Goal: Information Seeking & Learning: Check status

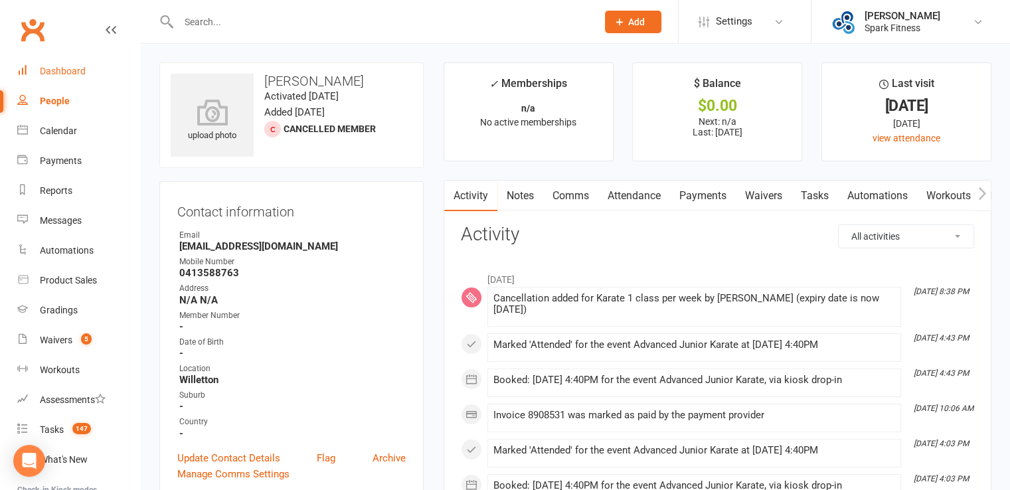
click at [66, 64] on link "Dashboard" at bounding box center [78, 71] width 123 height 30
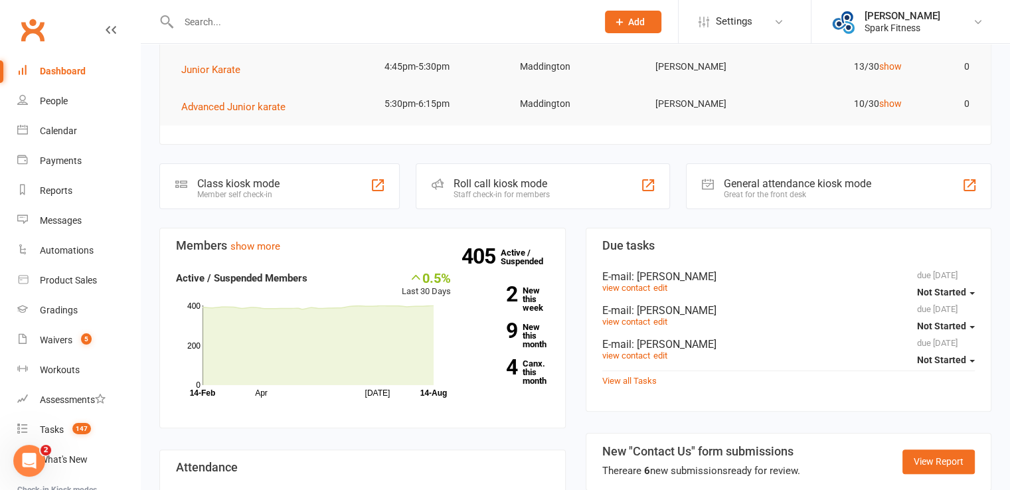
scroll to position [266, 0]
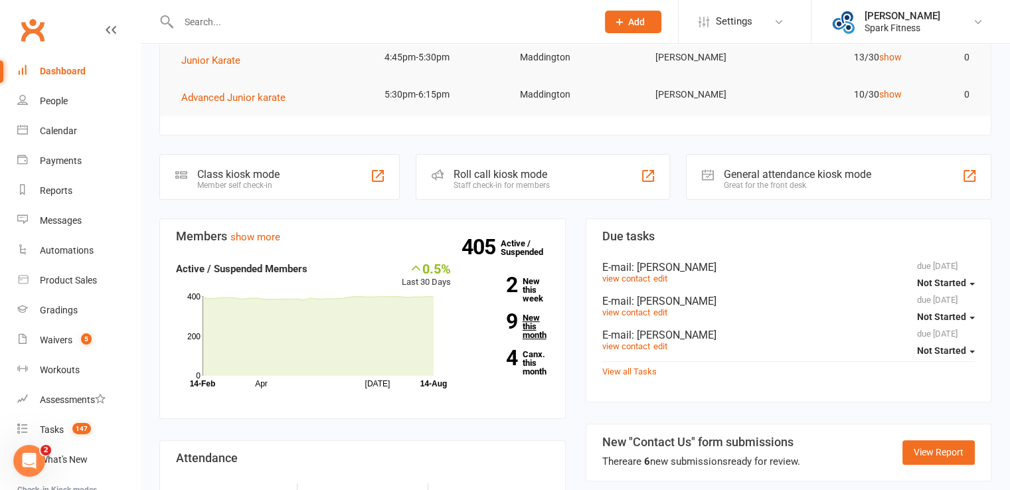
click at [531, 330] on link "9 New this month" at bounding box center [510, 326] width 78 height 26
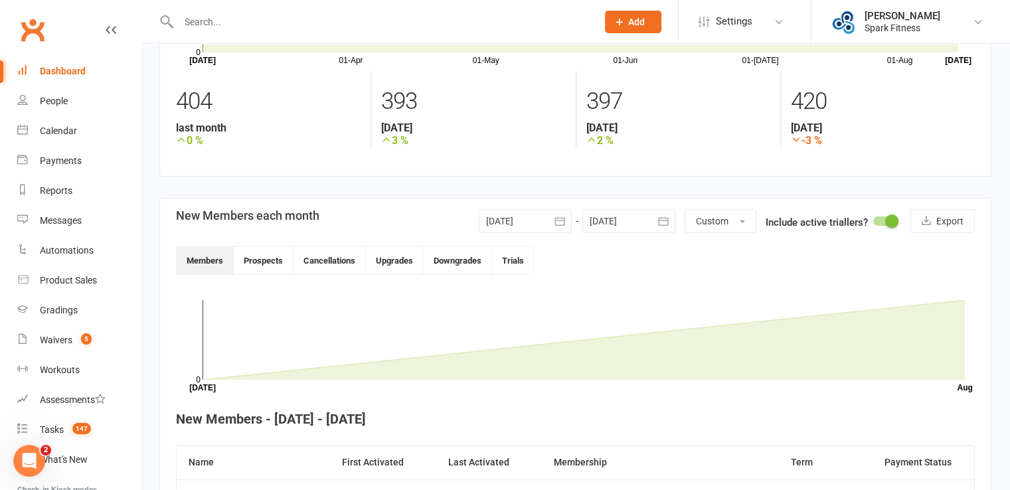
scroll to position [157, 0]
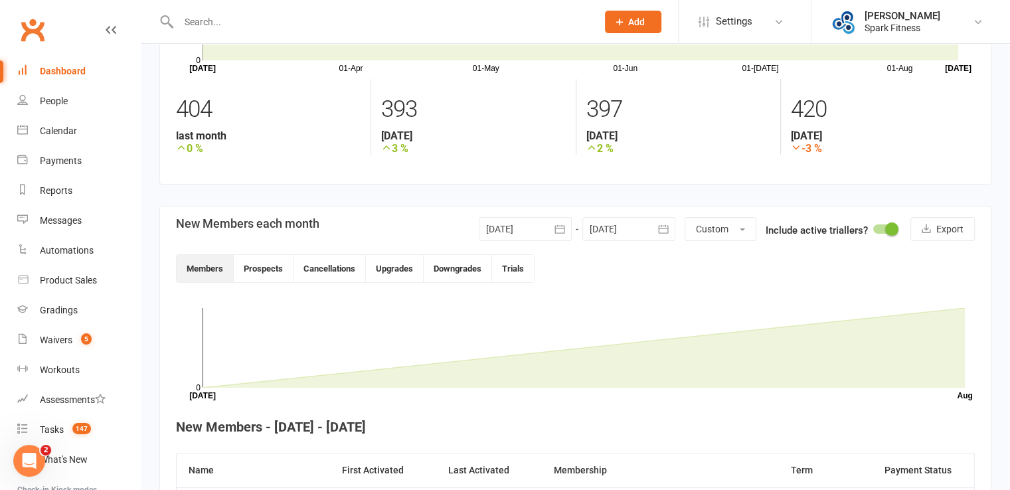
click at [70, 71] on div "Dashboard" at bounding box center [63, 71] width 46 height 11
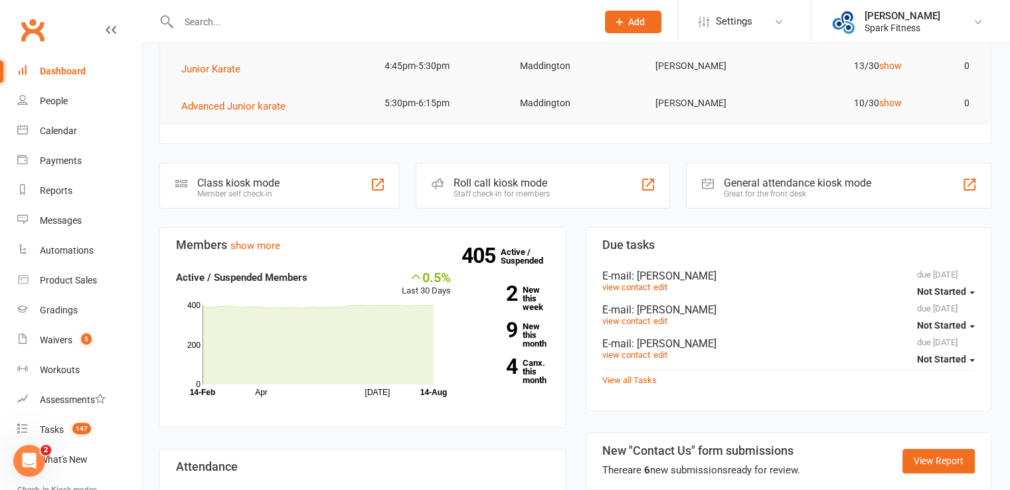
scroll to position [332, 0]
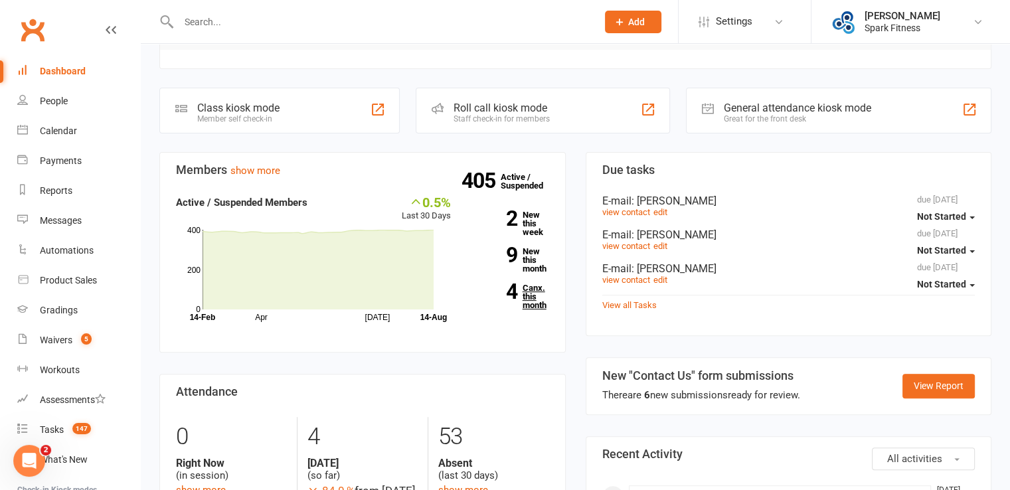
click at [530, 298] on link "4 Canx. this month" at bounding box center [510, 296] width 78 height 26
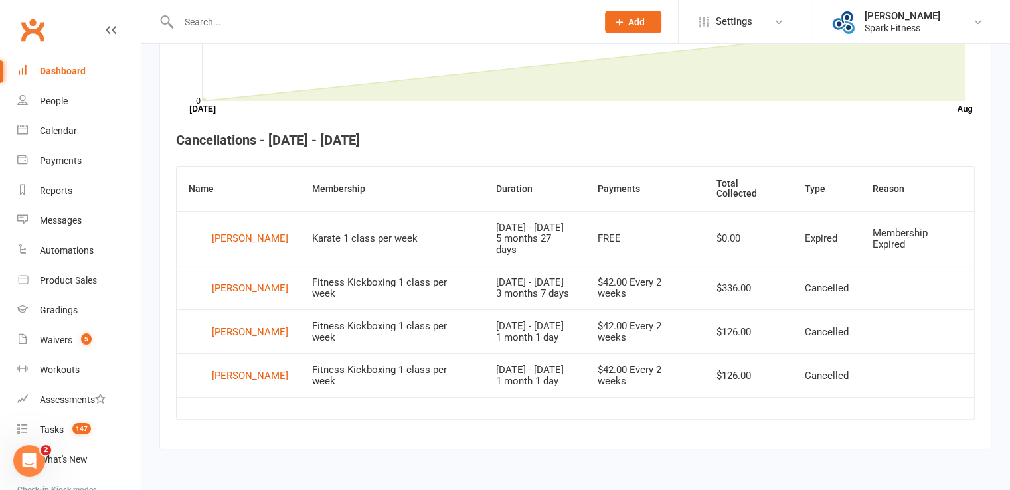
scroll to position [473, 0]
click at [81, 66] on div "Dashboard" at bounding box center [63, 71] width 46 height 11
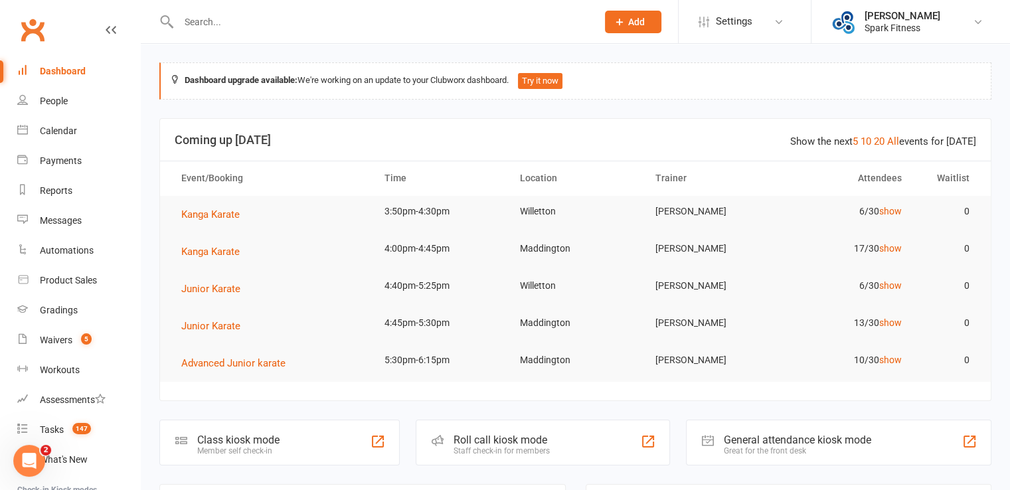
click at [220, 20] on input "text" at bounding box center [381, 22] width 413 height 19
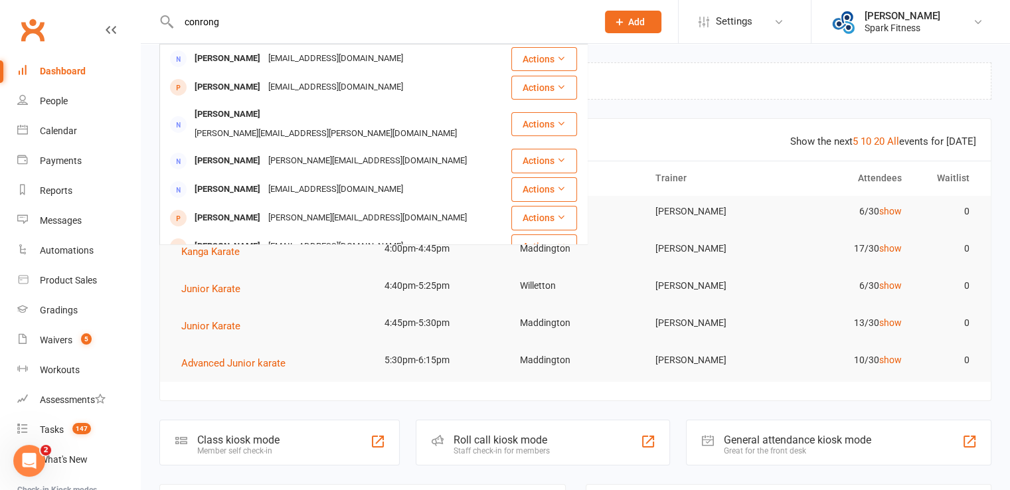
drag, startPoint x: 197, startPoint y: 26, endPoint x: 151, endPoint y: 27, distance: 45.8
click at [151, 27] on react-component "conrong Congrong Li Licrong-12@hotmail.com Actions Congrong Li Licrong-12@hotma…" at bounding box center [294, 21] width 588 height 43
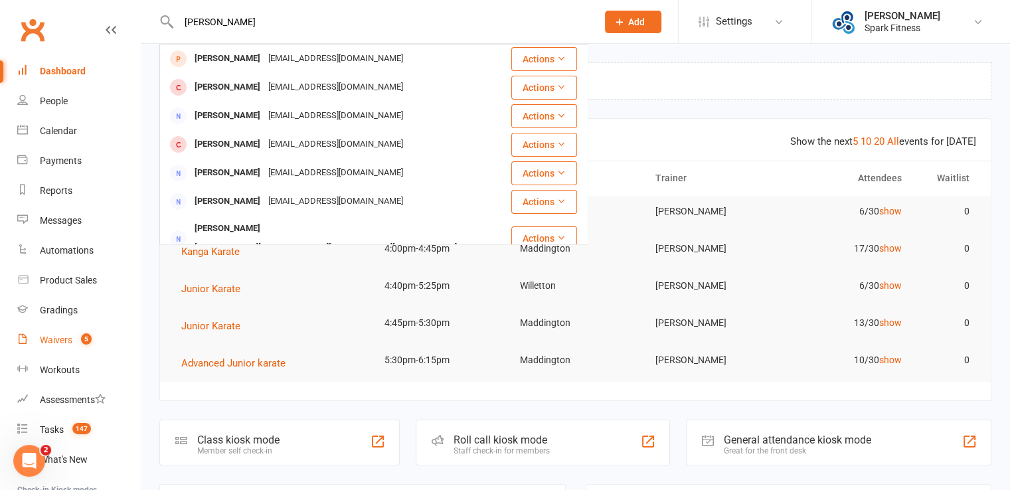
type input "kay boon"
click at [64, 342] on div "Waivers" at bounding box center [56, 340] width 33 height 11
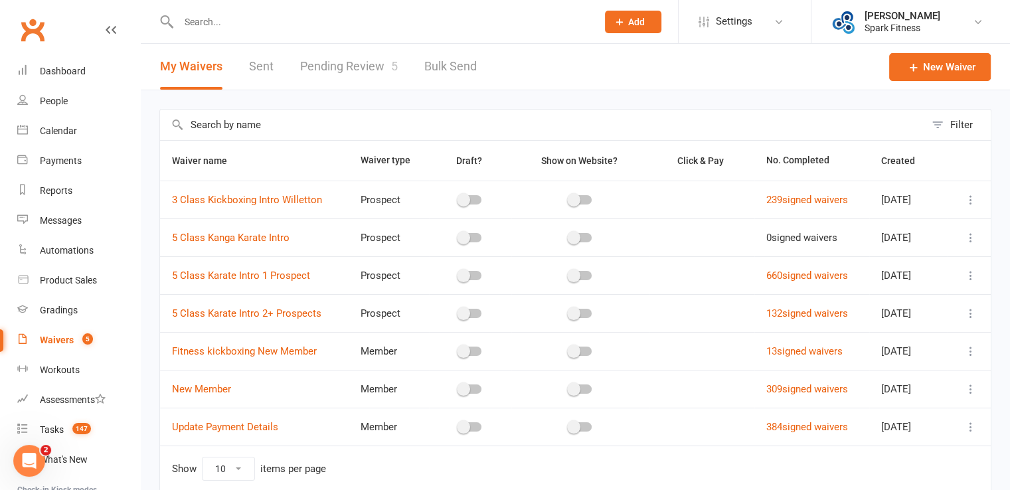
click at [364, 71] on link "Pending Review 5" at bounding box center [349, 67] width 98 height 46
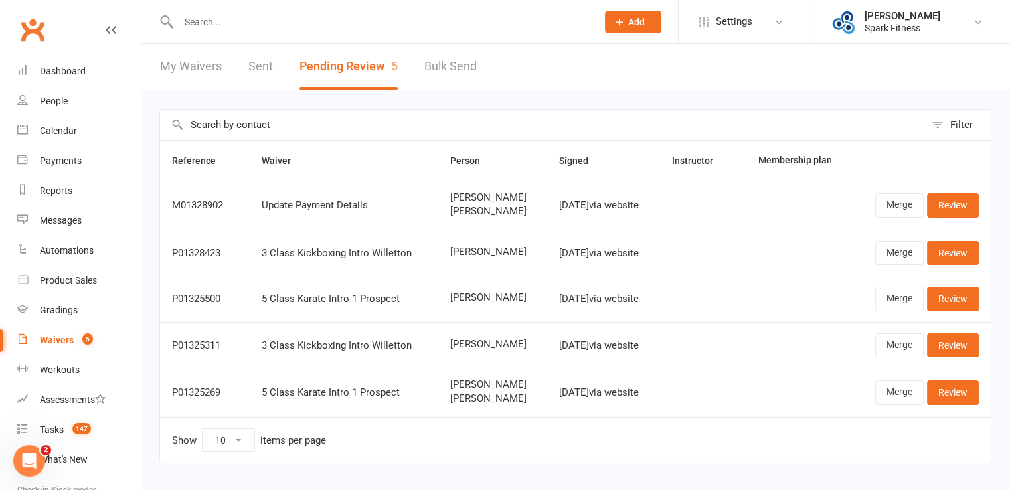
click at [179, 69] on link "My Waivers" at bounding box center [191, 67] width 62 height 46
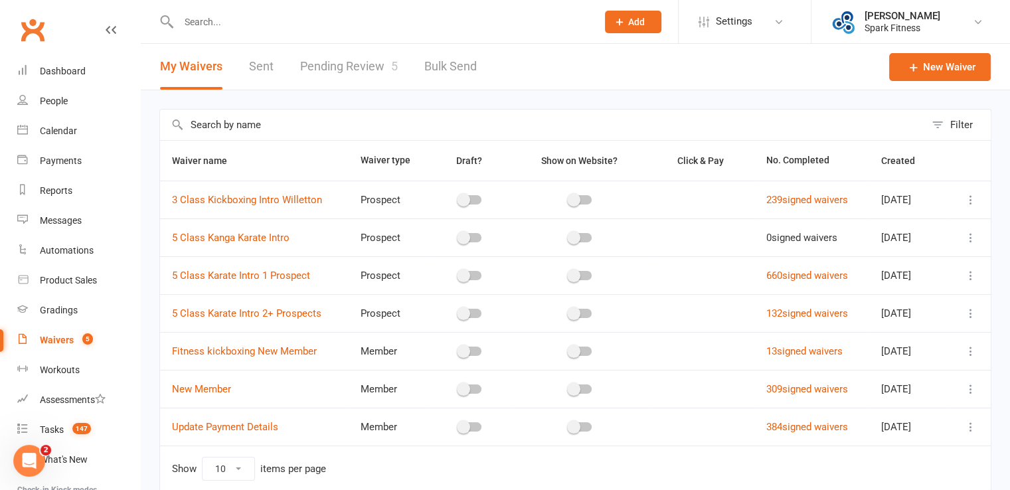
click at [969, 200] on icon at bounding box center [970, 199] width 13 height 13
click at [95, 75] on link "Dashboard" at bounding box center [78, 71] width 123 height 30
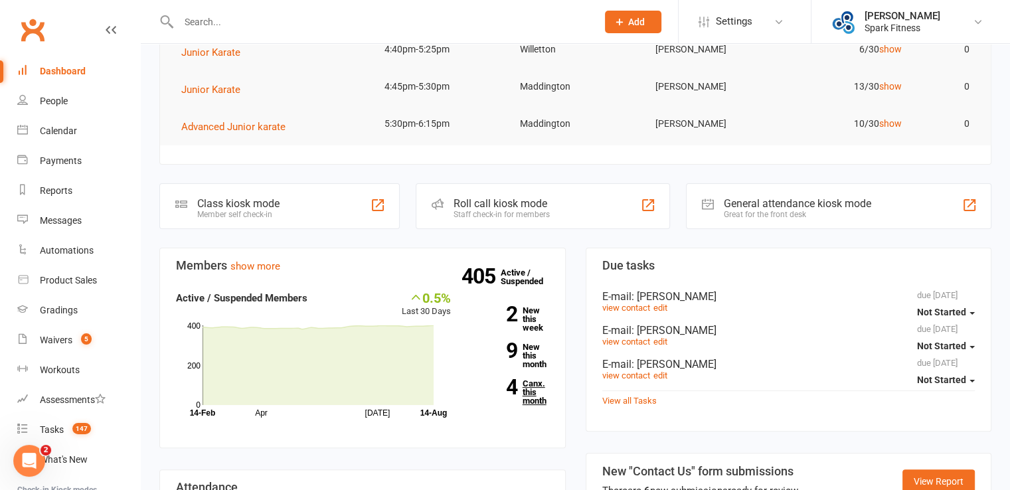
scroll to position [266, 0]
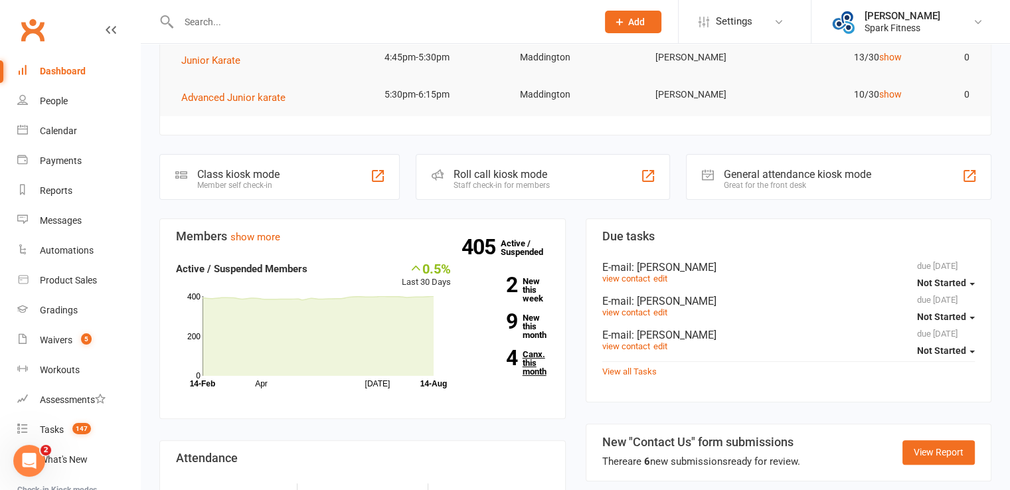
click at [531, 369] on link "4 Canx. this month" at bounding box center [510, 363] width 78 height 26
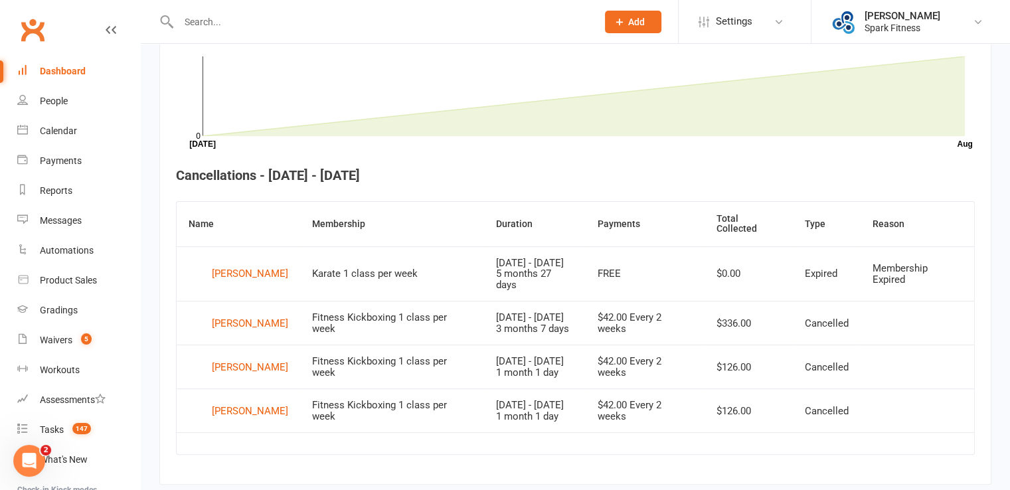
scroll to position [429, 0]
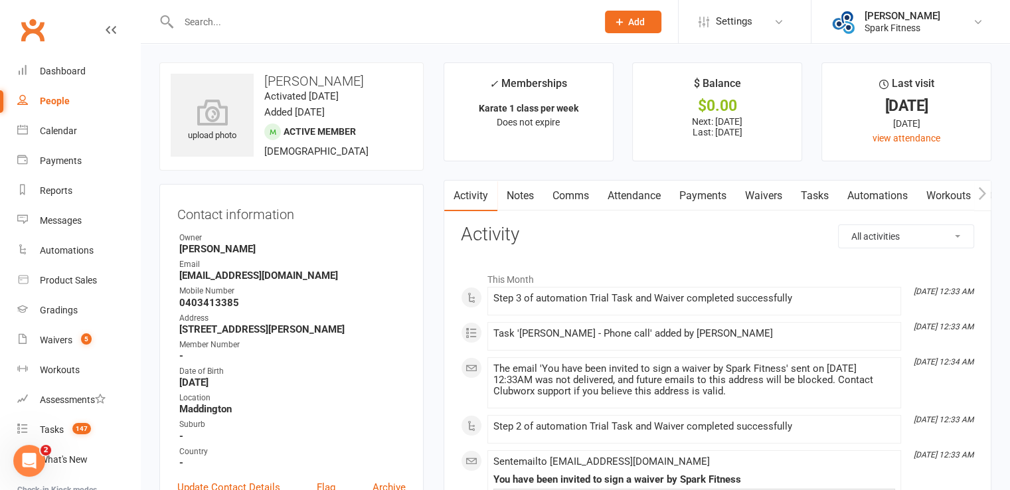
click at [698, 202] on link "Payments" at bounding box center [703, 196] width 66 height 31
